Goal: Check status: Check status

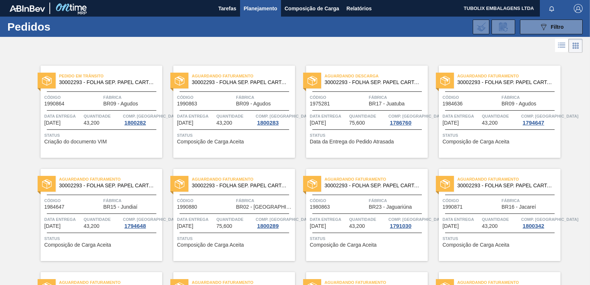
click at [348, 77] on span "Aguardando Descarga" at bounding box center [375, 75] width 103 height 7
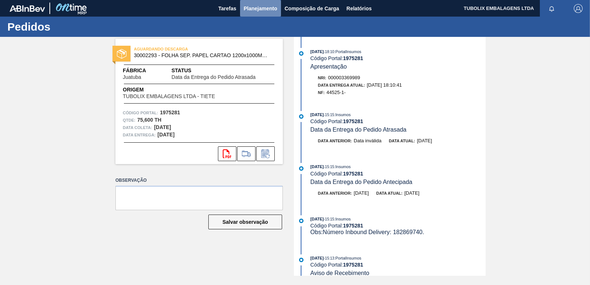
click at [252, 1] on button "Planejamento" at bounding box center [260, 8] width 41 height 17
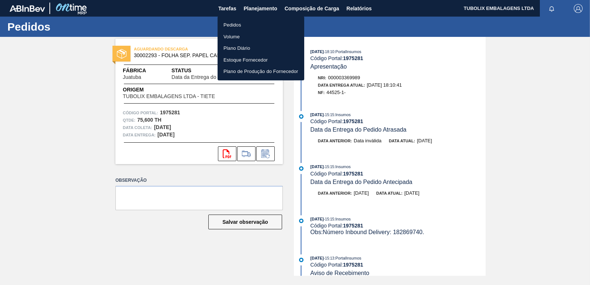
click at [239, 22] on li "Pedidos" at bounding box center [261, 25] width 87 height 12
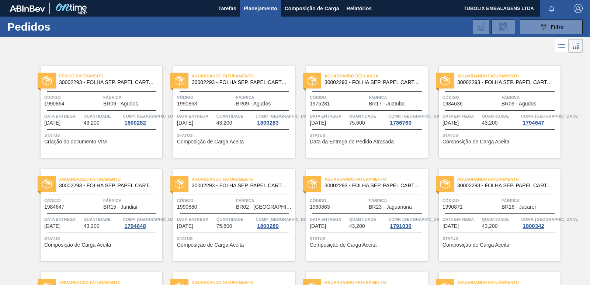
click at [376, 94] on span "Fábrica" at bounding box center [397, 97] width 57 height 7
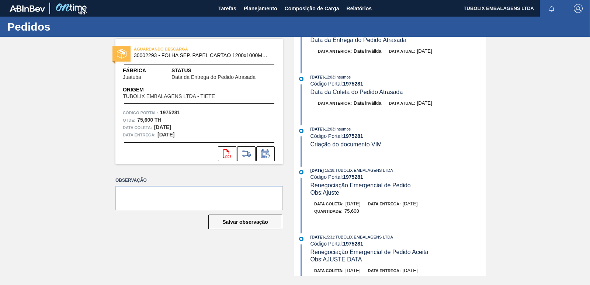
scroll to position [295, 0]
